Goal: Task Accomplishment & Management: Use online tool/utility

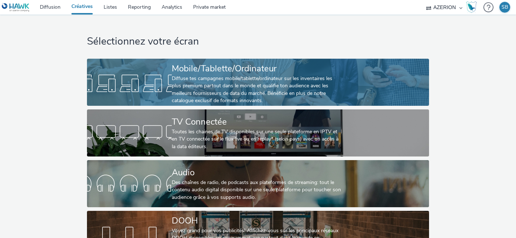
click at [125, 64] on link "Mobile/Tablette/Ordinateur Diffuse tes campagnes mobile/tablette/ordinateur sur…" at bounding box center [258, 82] width 342 height 47
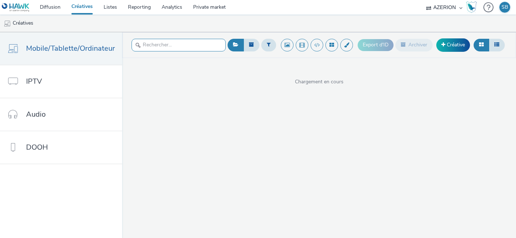
click at [163, 42] on input "text" at bounding box center [179, 45] width 94 height 13
type input "recr"
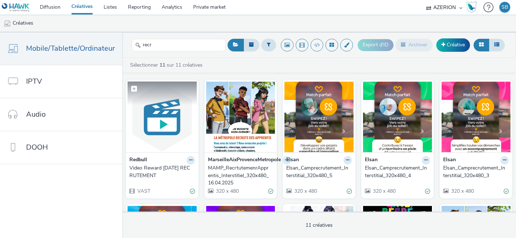
click at [148, 138] on img at bounding box center [162, 117] width 69 height 71
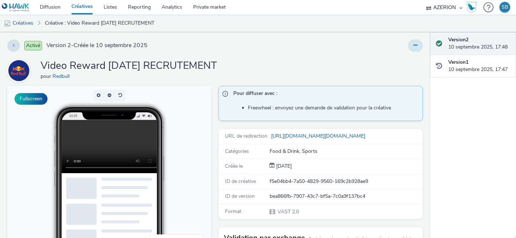
click at [414, 45] on icon at bounding box center [416, 45] width 4 height 5
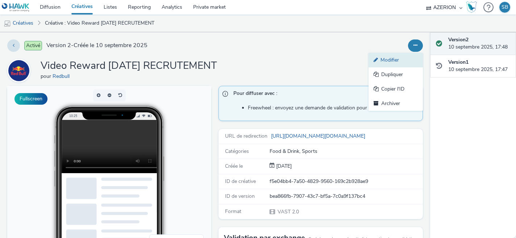
click at [394, 62] on link "Modifier" at bounding box center [396, 60] width 54 height 14
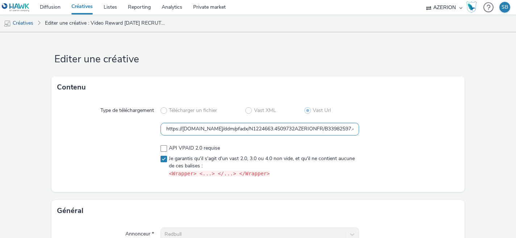
click at [307, 130] on input "https://[DOMAIN_NAME]/ddm/pfadx/N1224663.4509732AZERIONFR/B33982597.428571620;s…" at bounding box center [260, 129] width 199 height 13
click at [50, 9] on link "Diffusion" at bounding box center [50, 7] width 32 height 14
